Goal: Information Seeking & Learning: Learn about a topic

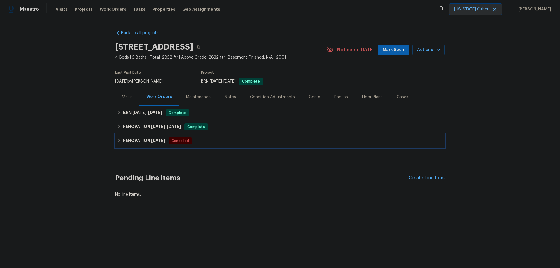
click at [136, 140] on h6 "RENOVATION [DATE]" at bounding box center [144, 140] width 42 height 7
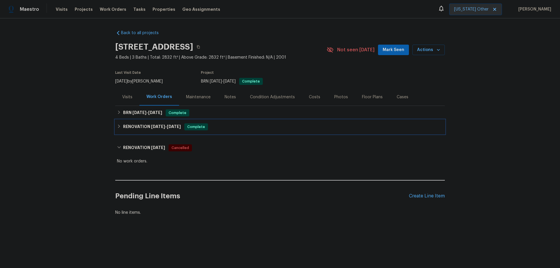
click at [143, 128] on h6 "RENOVATION [DATE] - [DATE]" at bounding box center [152, 126] width 58 height 7
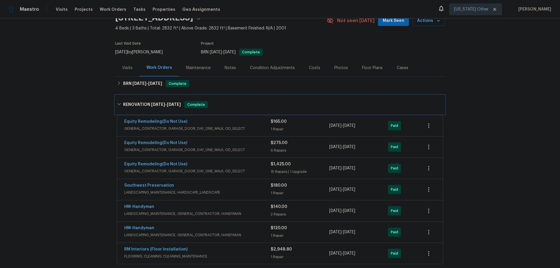
scroll to position [88, 0]
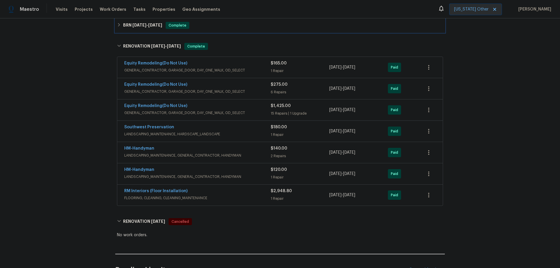
click at [144, 29] on div "BRN [DATE] - [DATE] Complete" at bounding box center [280, 25] width 330 height 14
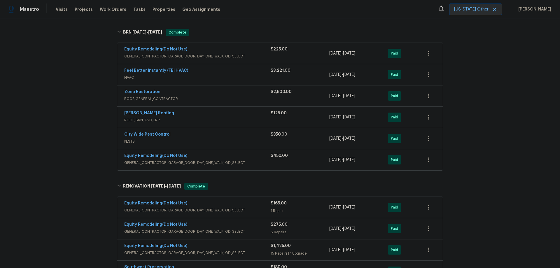
click at [200, 95] on div "Zona Restoration" at bounding box center [197, 92] width 147 height 7
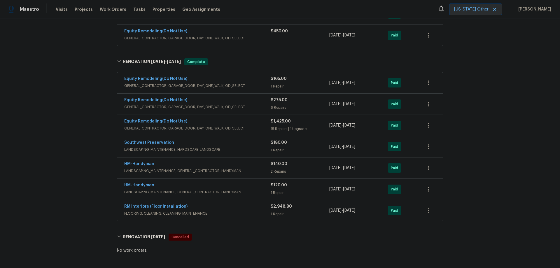
scroll to position [292, 0]
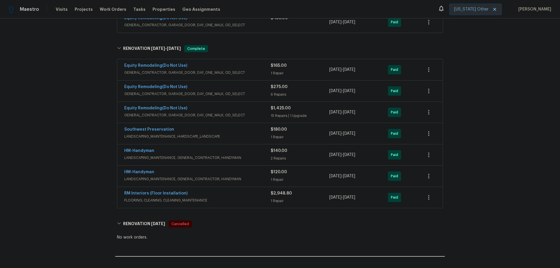
click at [235, 197] on div "RM Interiors (Floor Installation)" at bounding box center [197, 194] width 147 height 7
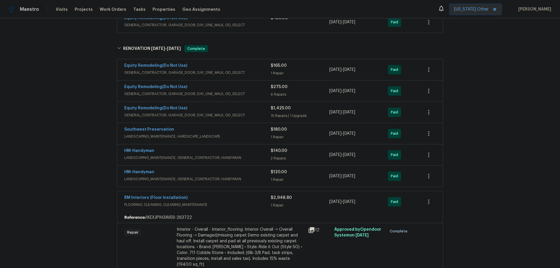
click at [223, 178] on span "LANDSCAPING_MAINTENANCE, GENERAL_CONTRACTOR, HANDYMAN" at bounding box center [197, 179] width 147 height 6
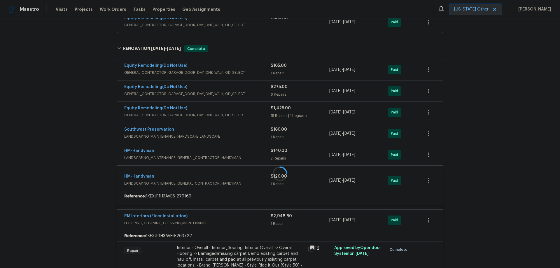
click at [219, 152] on div "HM-Handyman" at bounding box center [197, 151] width 147 height 7
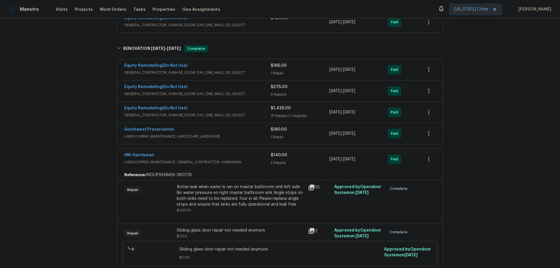
click at [212, 130] on div "Southwest Preservation" at bounding box center [197, 130] width 147 height 7
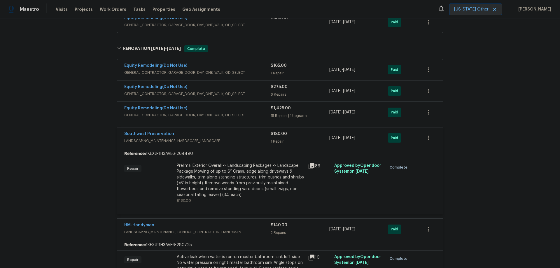
click at [212, 110] on div "Equity Remodeling(Do Not Use)" at bounding box center [197, 108] width 147 height 7
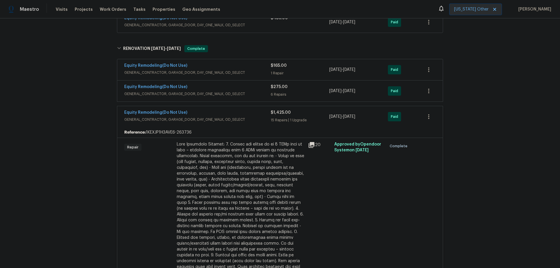
click at [217, 87] on div "Equity Remodeling(Do Not Use)" at bounding box center [197, 87] width 147 height 7
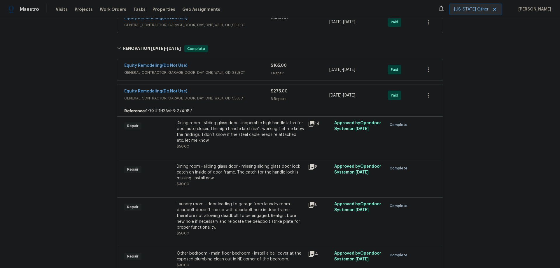
click at [210, 67] on div "Equity Remodeling(Do Not Use)" at bounding box center [197, 66] width 147 height 7
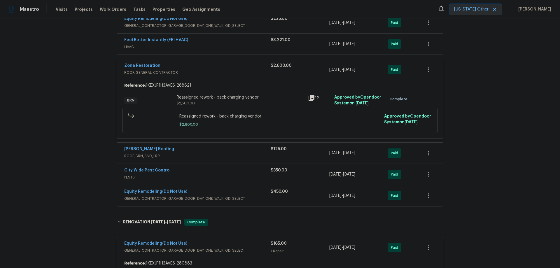
scroll to position [117, 0]
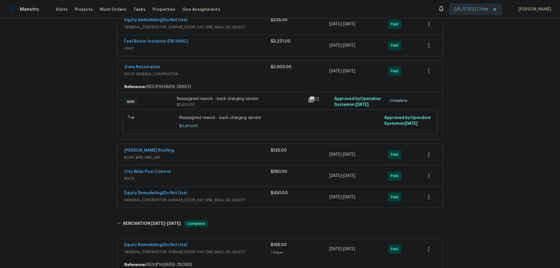
click at [239, 196] on div "Equity Remodeling(Do Not Use)" at bounding box center [197, 193] width 147 height 7
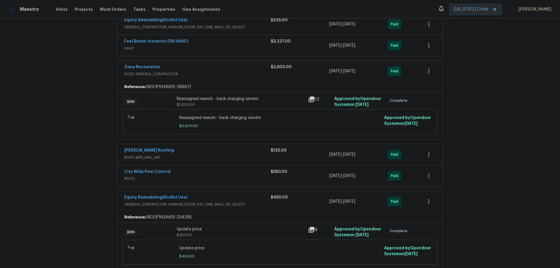
click at [236, 173] on div "City Wide Pest Control" at bounding box center [197, 172] width 147 height 7
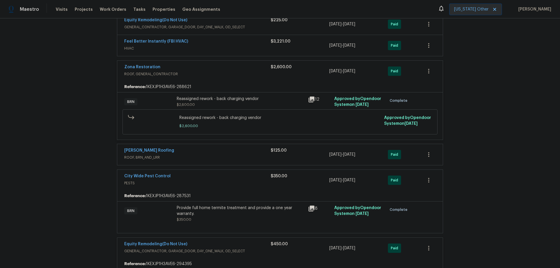
click at [239, 155] on span "ROOF, BRN_AND_LRR" at bounding box center [197, 158] width 147 height 6
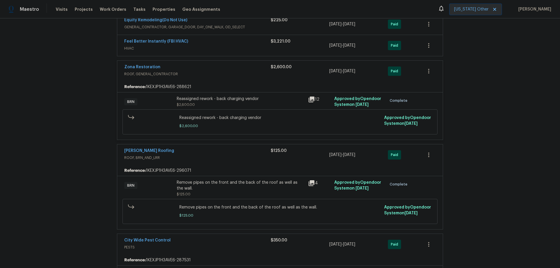
scroll to position [58, 0]
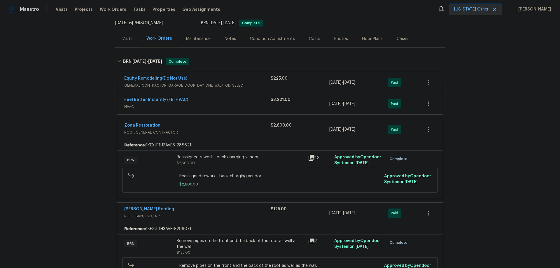
click at [233, 101] on div "Feel Better Instantly (FBI HVAC)" at bounding box center [197, 100] width 147 height 7
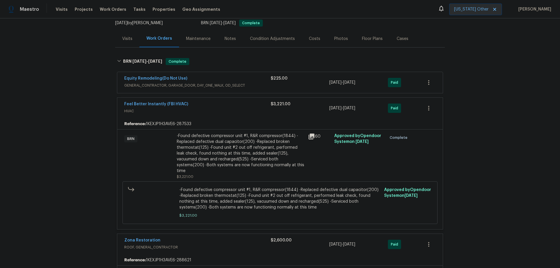
click at [235, 81] on div "Equity Remodeling(Do Not Use)" at bounding box center [197, 79] width 147 height 7
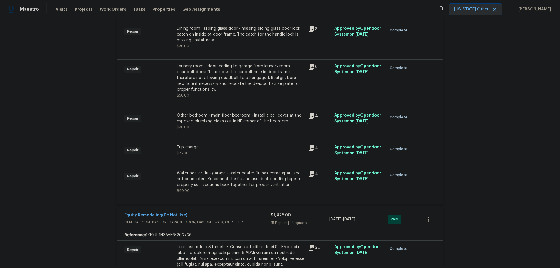
scroll to position [934, 0]
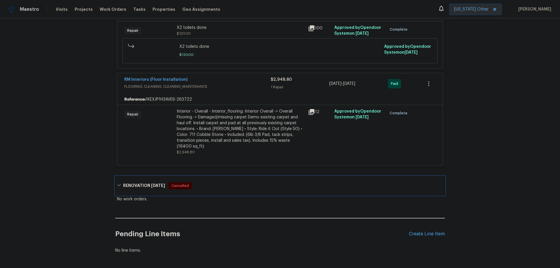
click at [144, 182] on h6 "RENOVATION [DATE]" at bounding box center [144, 185] width 42 height 7
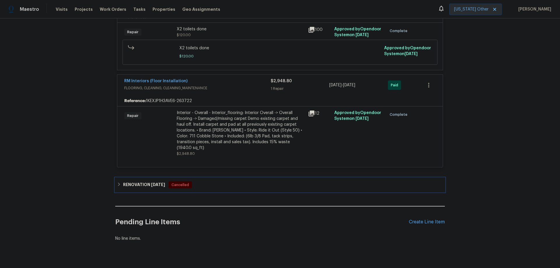
click at [144, 182] on h6 "RENOVATION [DATE]" at bounding box center [144, 185] width 42 height 7
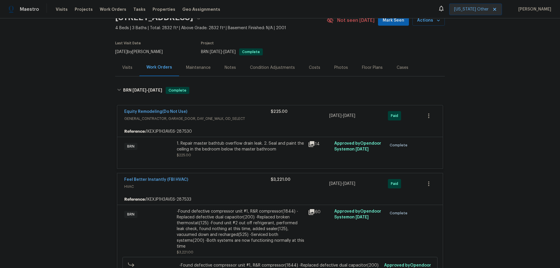
scroll to position [0, 0]
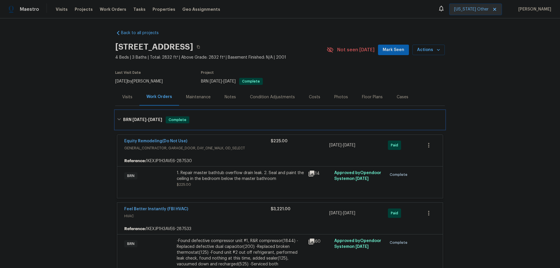
drag, startPoint x: 121, startPoint y: 123, endPoint x: 187, endPoint y: 148, distance: 71.0
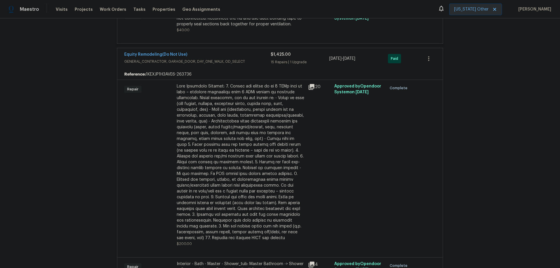
scroll to position [1080, 0]
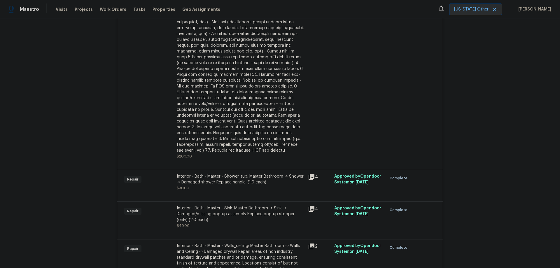
drag, startPoint x: 254, startPoint y: 180, endPoint x: 220, endPoint y: 178, distance: 33.6
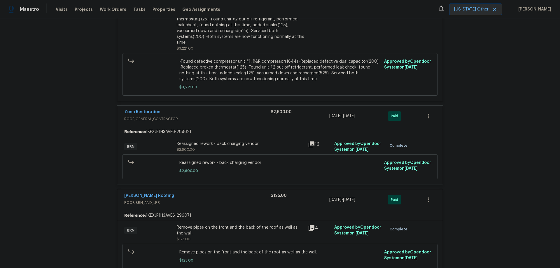
click at [480, 120] on div "Back to all projects [STREET_ADDRESS] 4 Beds | 3 Baths | Total: 2832 ft² | Abov…" at bounding box center [280, 143] width 560 height 250
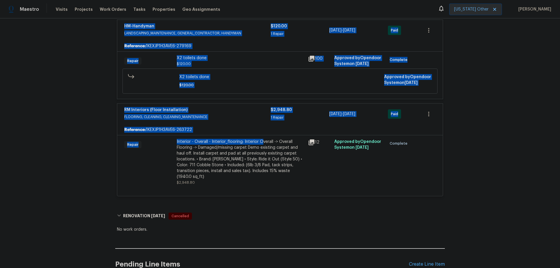
scroll to position [1961, 0]
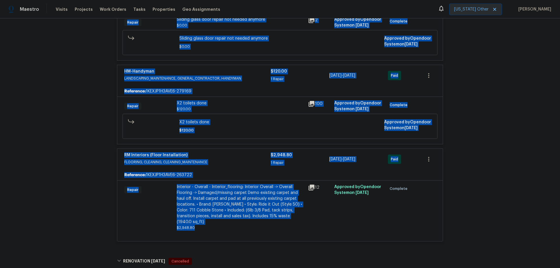
drag, startPoint x: 120, startPoint y: 112, endPoint x: 210, endPoint y: 209, distance: 131.8
copy div "Equity Remodeling(Do Not Use) GENERAL_CONTRACTOR, GARAGE_DOOR, DAY_ONE_WALK, OD…"
click at [224, 152] on div "RM Interiors (Floor Installation)" at bounding box center [197, 155] width 147 height 7
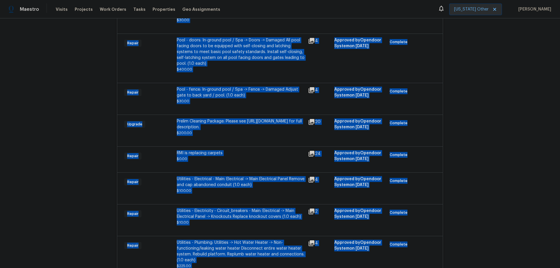
click at [466, 127] on div "Back to all projects [STREET_ADDRESS] 4 Beds | 3 Baths | Total: 2832 ft² | Abov…" at bounding box center [280, 143] width 560 height 250
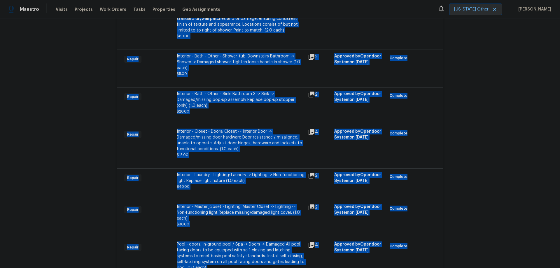
click at [487, 136] on div "Back to all projects [STREET_ADDRESS] 4 Beds | 3 Baths | Total: 2832 ft² | Abov…" at bounding box center [280, 143] width 560 height 250
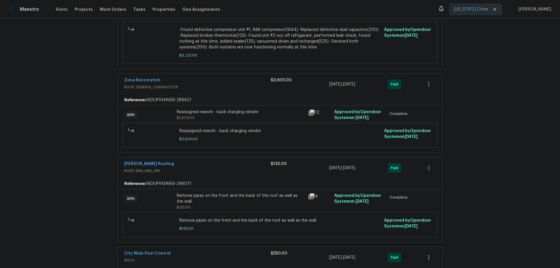
scroll to position [268, 0]
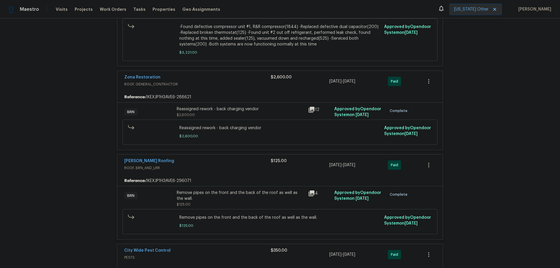
click at [117, 72] on div "Zona Restoration ROOF, GENERAL_CONTRACTOR $2,600.00 [DATE] - [DATE] Paid" at bounding box center [280, 81] width 326 height 21
copy link "Zona Restoration"
click at [314, 106] on div "12" at bounding box center [319, 109] width 23 height 7
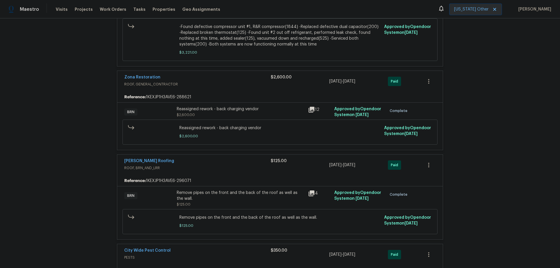
click at [313, 106] on icon at bounding box center [311, 109] width 7 height 7
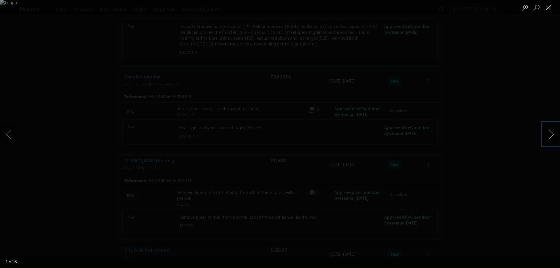
click at [548, 139] on button "Next image" at bounding box center [552, 134] width 18 height 23
click at [550, 140] on button "Next image" at bounding box center [552, 134] width 18 height 23
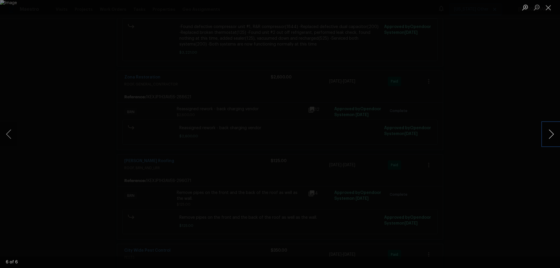
click at [550, 140] on button "Next image" at bounding box center [552, 134] width 18 height 23
click at [521, 118] on div "Lightbox" at bounding box center [280, 134] width 560 height 268
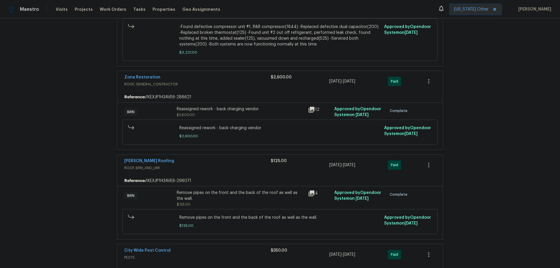
click at [307, 188] on div "4" at bounding box center [320, 198] width 26 height 21
click at [309, 191] on icon at bounding box center [312, 194] width 6 height 6
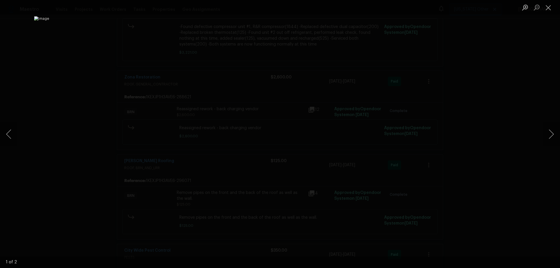
click at [481, 158] on div "Lightbox" at bounding box center [280, 134] width 560 height 268
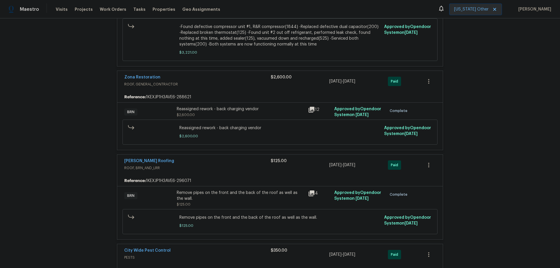
click at [127, 155] on div "[PERSON_NAME] Roofing ROOF, BRN_AND_LRR $125.00 [DATE] - [DATE] Paid" at bounding box center [280, 165] width 326 height 21
drag, startPoint x: 116, startPoint y: 155, endPoint x: 158, endPoint y: 153, distance: 42.1
click at [158, 155] on div "[PERSON_NAME] Roofing ROOF, BRN_AND_LRR $125.00 [DATE] - [DATE] Paid" at bounding box center [280, 165] width 326 height 21
copy link "[PERSON_NAME] Roofing"
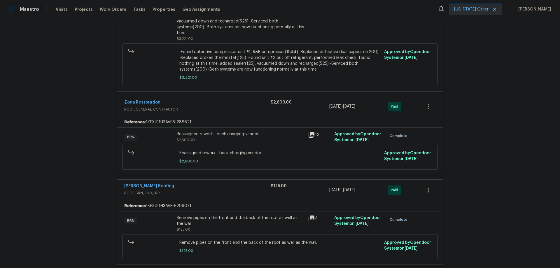
scroll to position [239, 0]
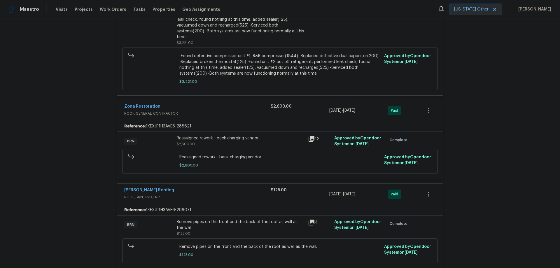
click at [312, 219] on icon at bounding box center [311, 222] width 7 height 7
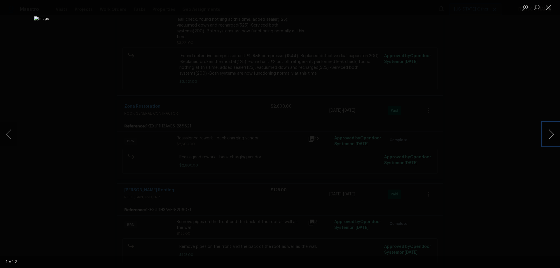
click at [551, 134] on button "Next image" at bounding box center [552, 134] width 18 height 23
click at [510, 92] on div "Lightbox" at bounding box center [280, 134] width 560 height 268
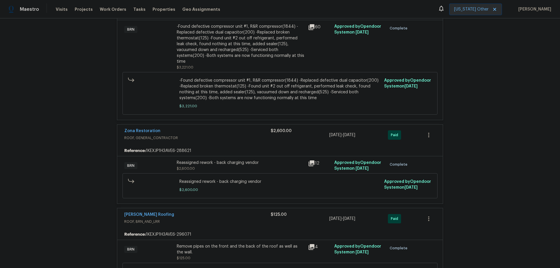
scroll to position [181, 0]
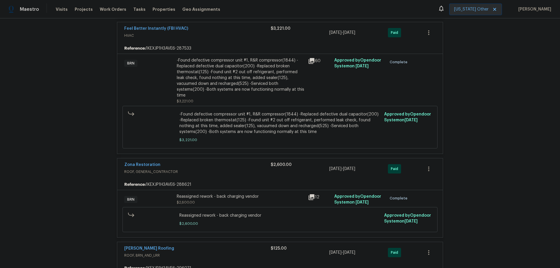
click at [309, 194] on icon at bounding box center [312, 197] width 6 height 6
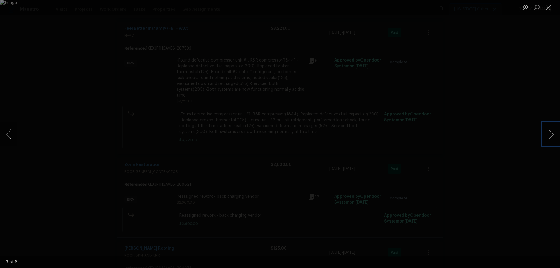
click at [550, 131] on button "Next image" at bounding box center [552, 134] width 18 height 23
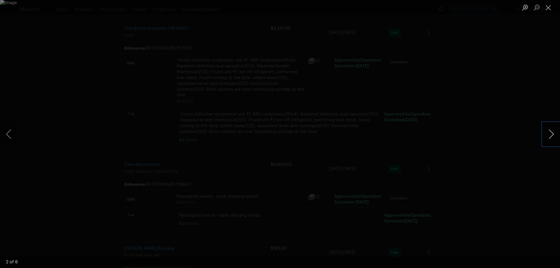
click at [550, 131] on button "Next image" at bounding box center [552, 134] width 18 height 23
click at [525, 95] on div "Lightbox" at bounding box center [280, 134] width 560 height 268
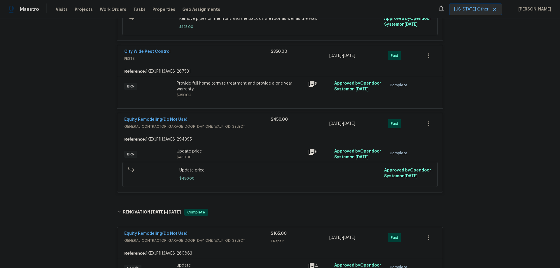
scroll to position [473, 0]
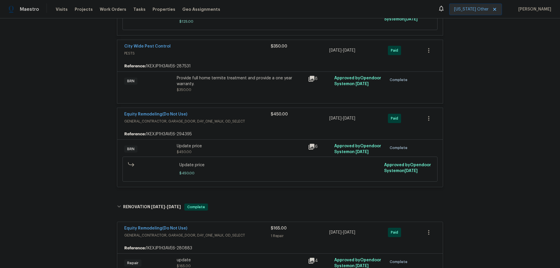
click at [310, 144] on icon at bounding box center [312, 147] width 6 height 6
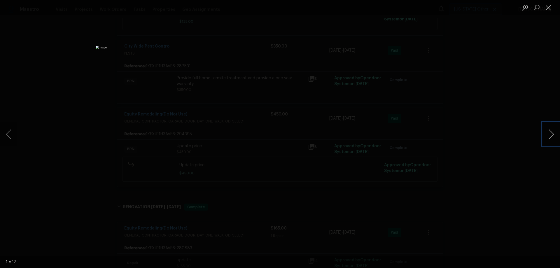
click at [549, 131] on button "Next image" at bounding box center [552, 134] width 18 height 23
click at [509, 105] on div "Lightbox" at bounding box center [280, 134] width 560 height 268
